Goal: Task Accomplishment & Management: Manage account settings

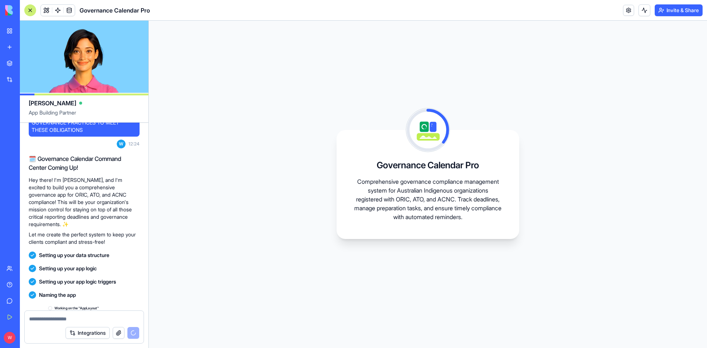
scroll to position [129, 0]
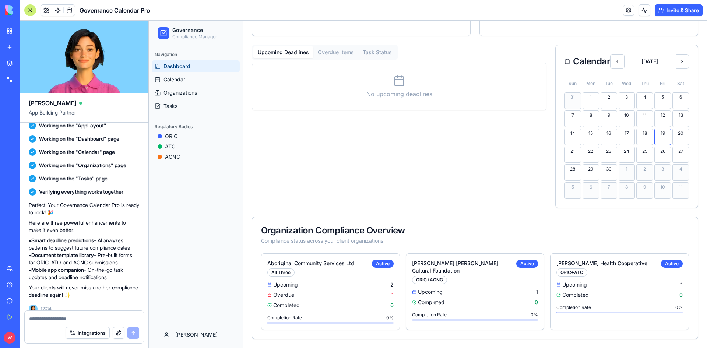
scroll to position [261, 0]
click at [167, 78] on span "Calendar" at bounding box center [175, 79] width 22 height 7
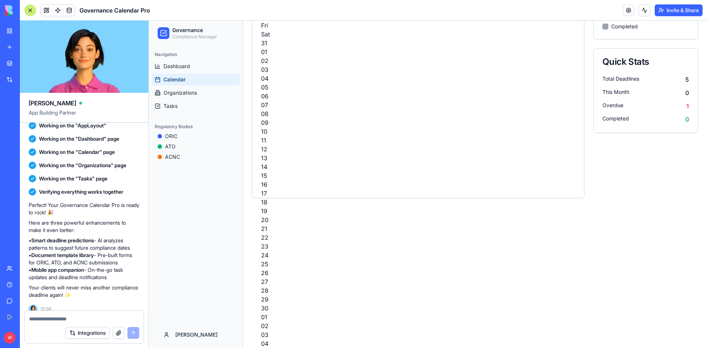
scroll to position [152, 0]
click at [186, 93] on span "Organizations" at bounding box center [181, 92] width 34 height 7
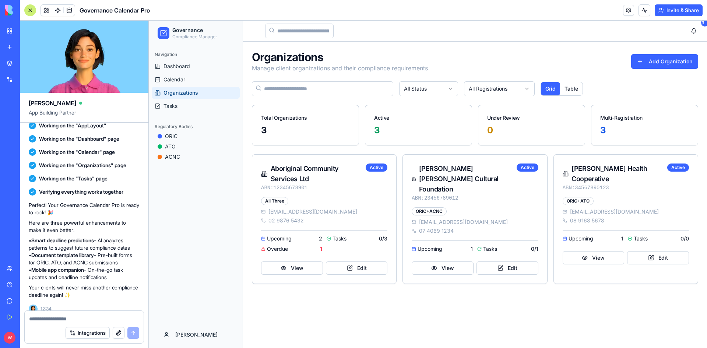
scroll to position [6, 0]
click at [169, 109] on span "Tasks" at bounding box center [171, 105] width 14 height 7
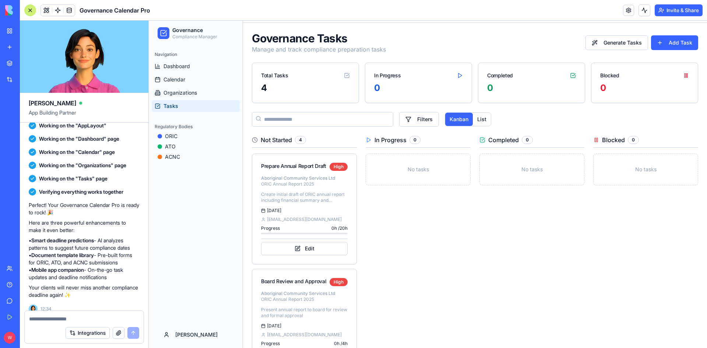
scroll to position [6, 0]
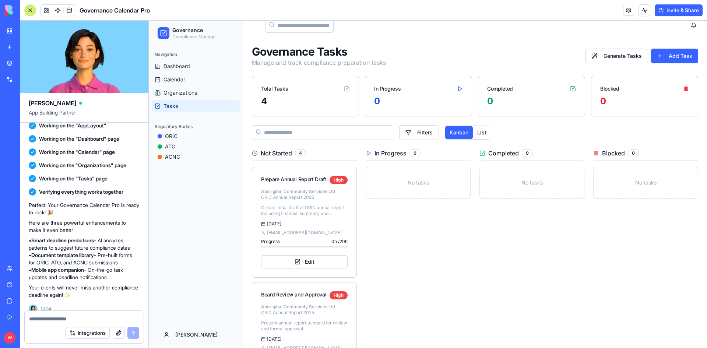
click at [663, 10] on button "Invite & Share" at bounding box center [679, 10] width 48 height 12
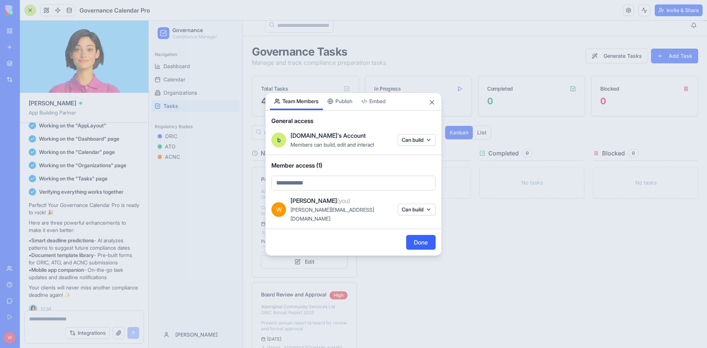
click at [357, 185] on body "BETA My Workspace New app Marketplace Integrations Recent Untitled App AI Logo …" at bounding box center [353, 174] width 707 height 348
paste input "**********"
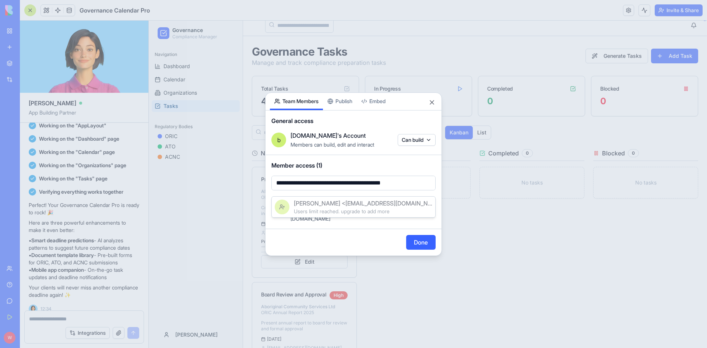
scroll to position [0, 0]
click at [323, 186] on div at bounding box center [353, 174] width 707 height 348
click at [323, 186] on body "BETA My Workspace New app Marketplace Integrations Recent Untitled App AI Logo …" at bounding box center [353, 174] width 707 height 348
type input "**********"
click at [414, 234] on div at bounding box center [353, 174] width 707 height 348
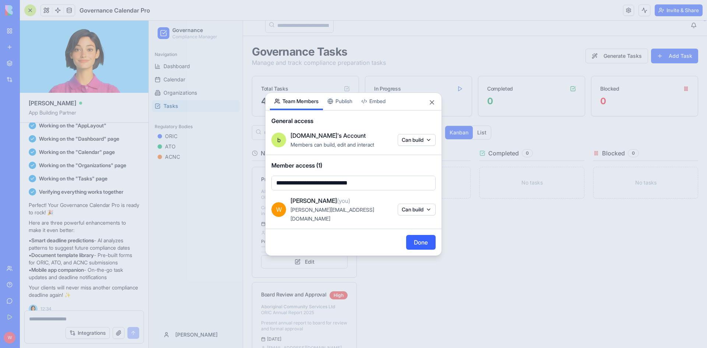
click at [414, 238] on button "Done" at bounding box center [420, 242] width 29 height 15
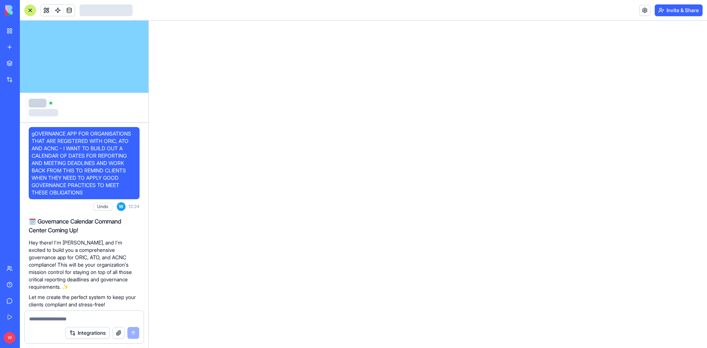
scroll to position [49, 0]
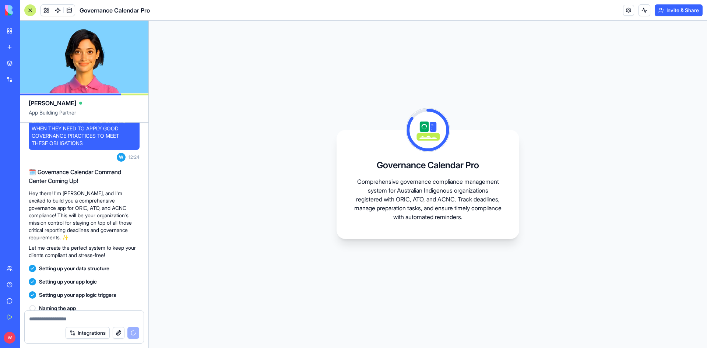
scroll to position [129, 0]
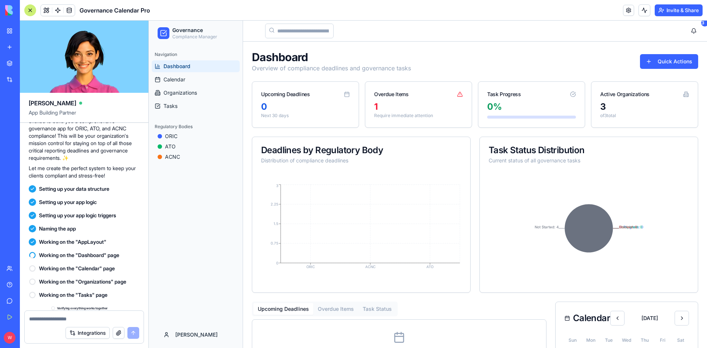
scroll to position [245, 0]
